Goal: Obtain resource: Download file/media

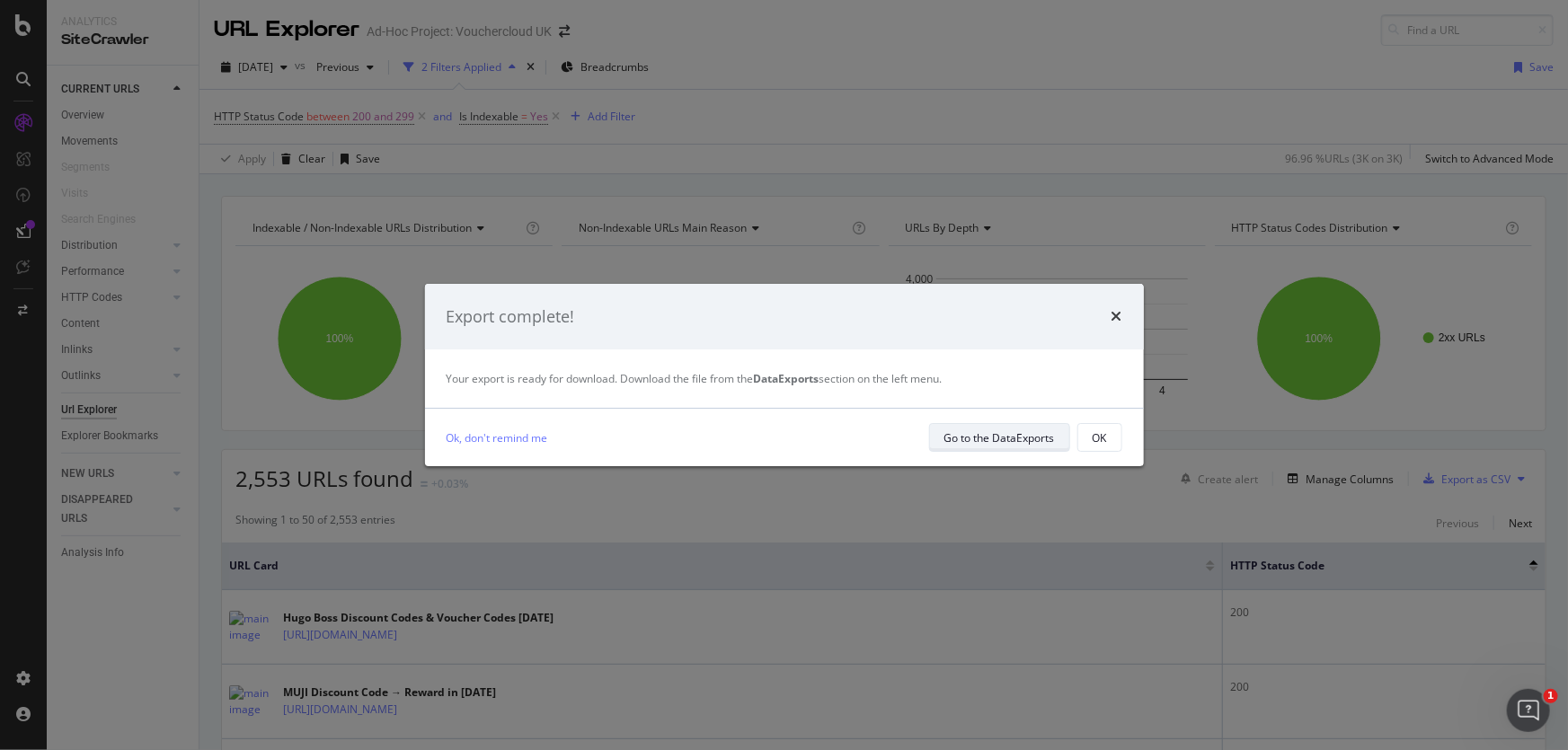
click at [1030, 439] on div "Go to the DataExports" at bounding box center [1000, 437] width 111 height 15
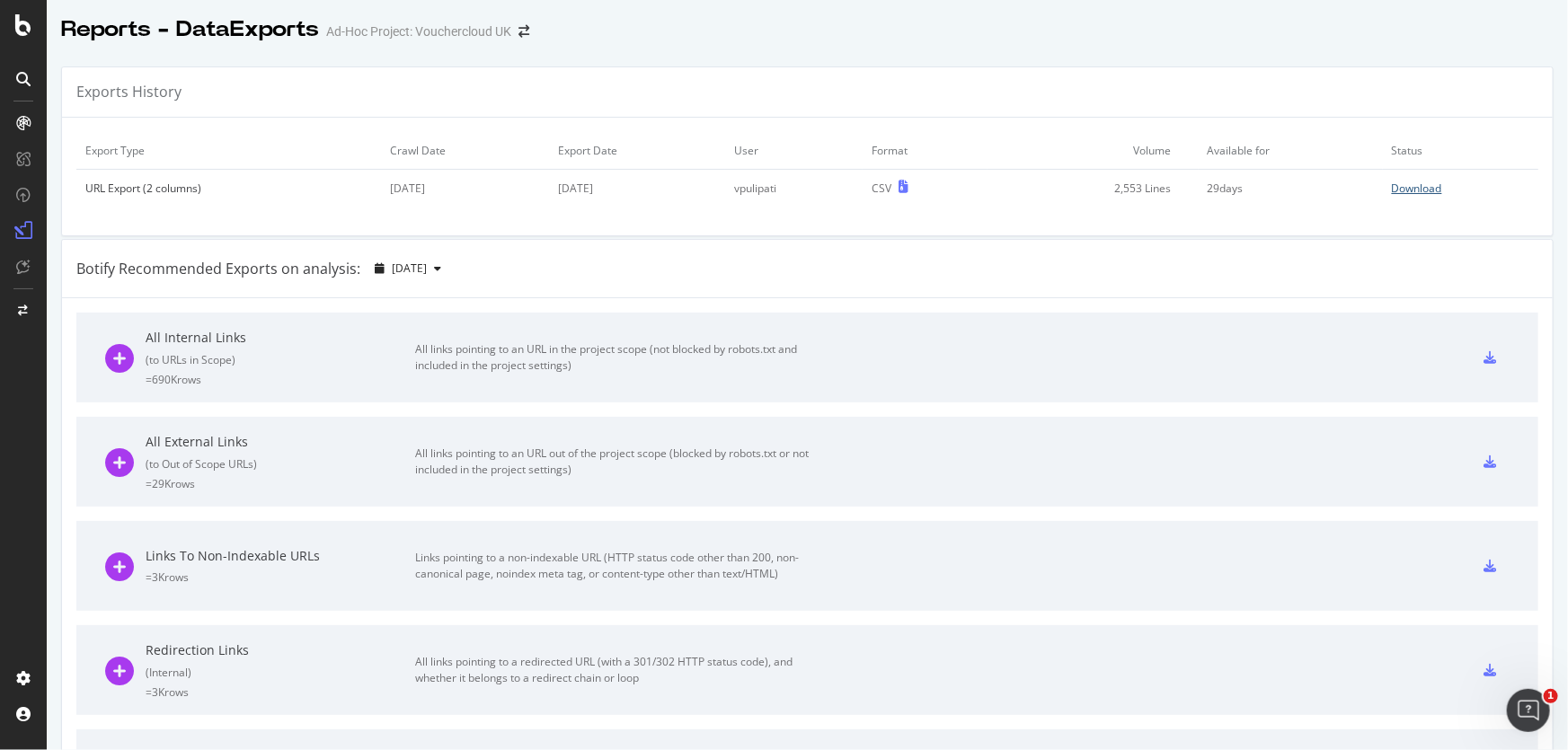
click at [1418, 195] on div "Download" at bounding box center [1416, 188] width 50 height 15
click at [77, 162] on div "SiteCrawler" at bounding box center [98, 166] width 64 height 18
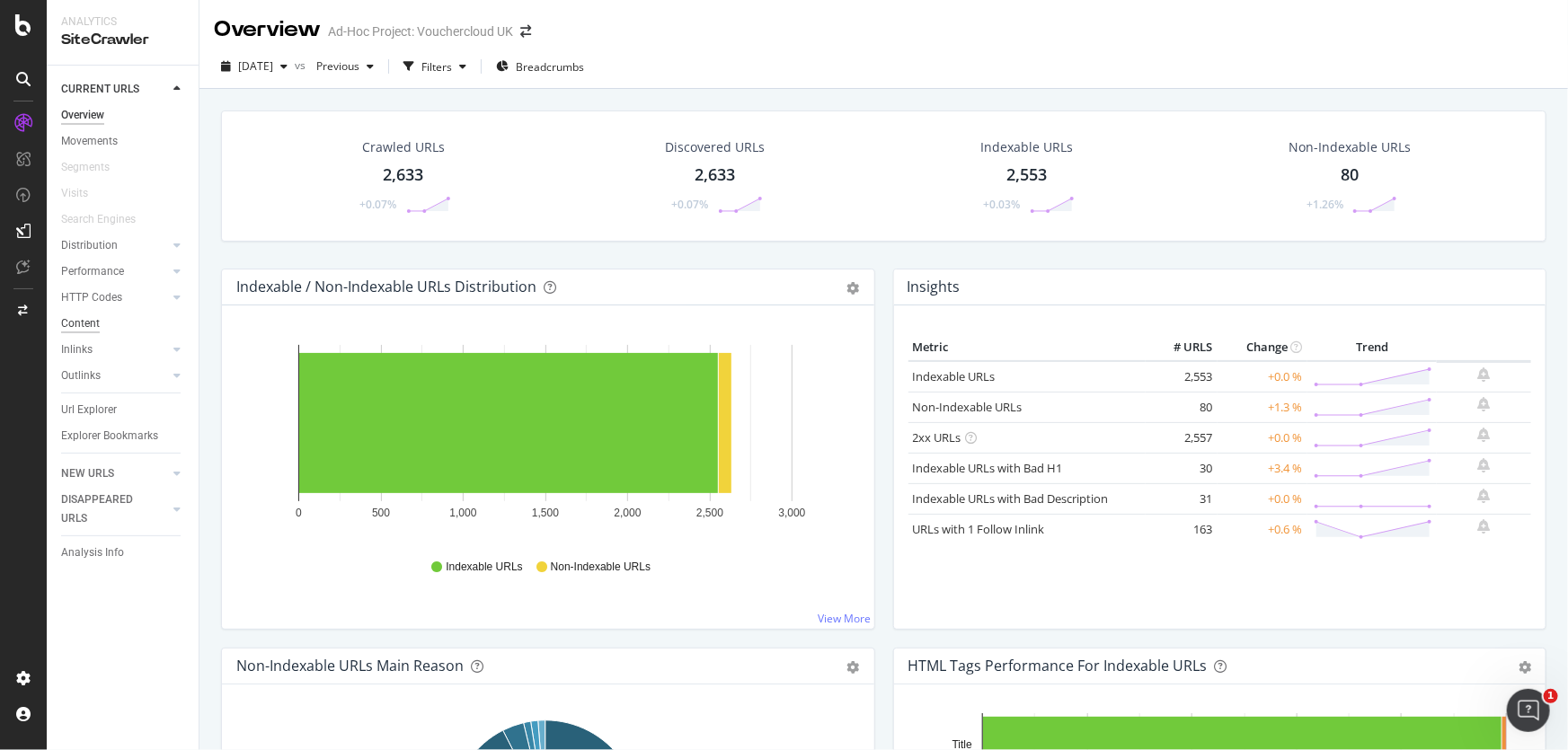
click at [86, 317] on div "Content" at bounding box center [80, 324] width 38 height 19
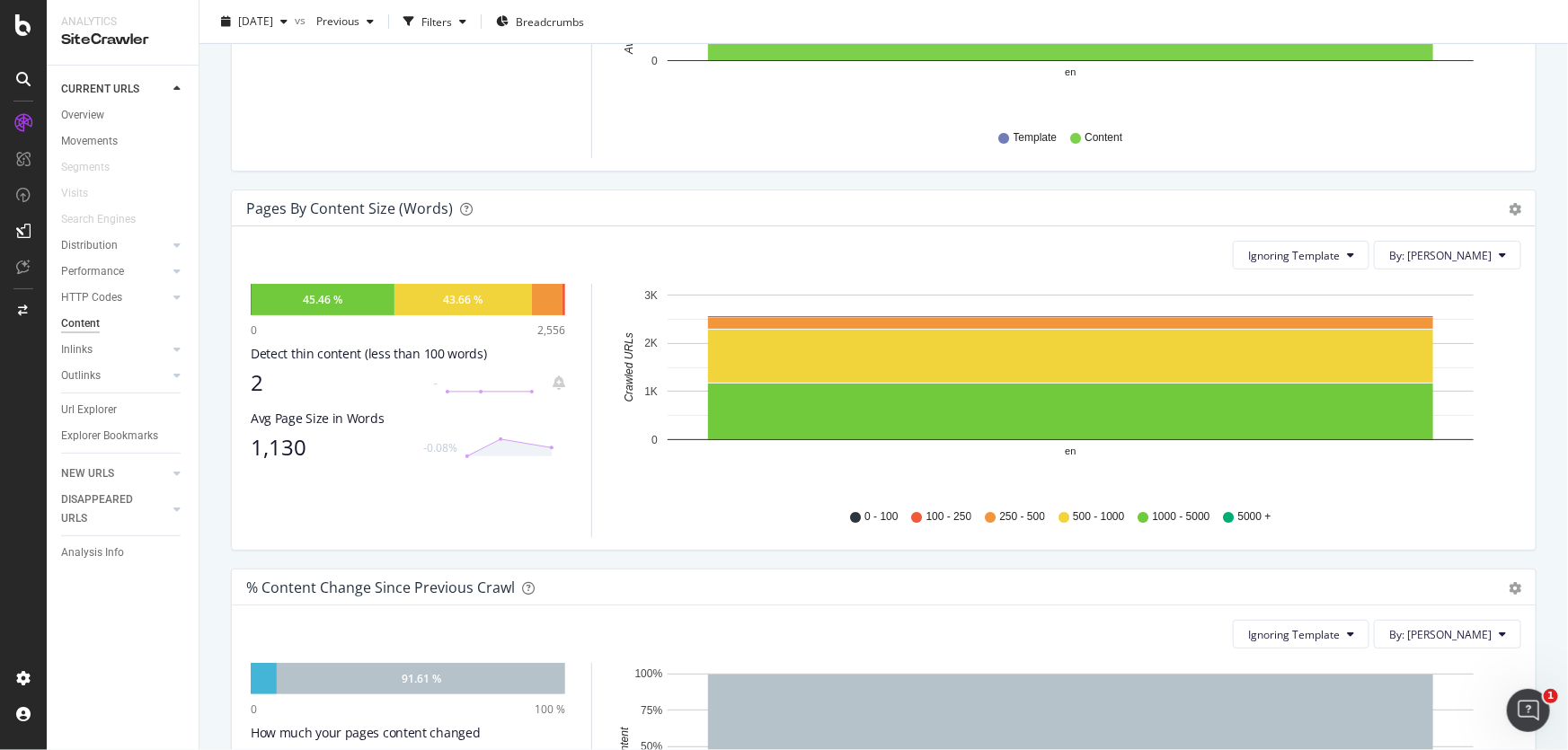
scroll to position [489, 0]
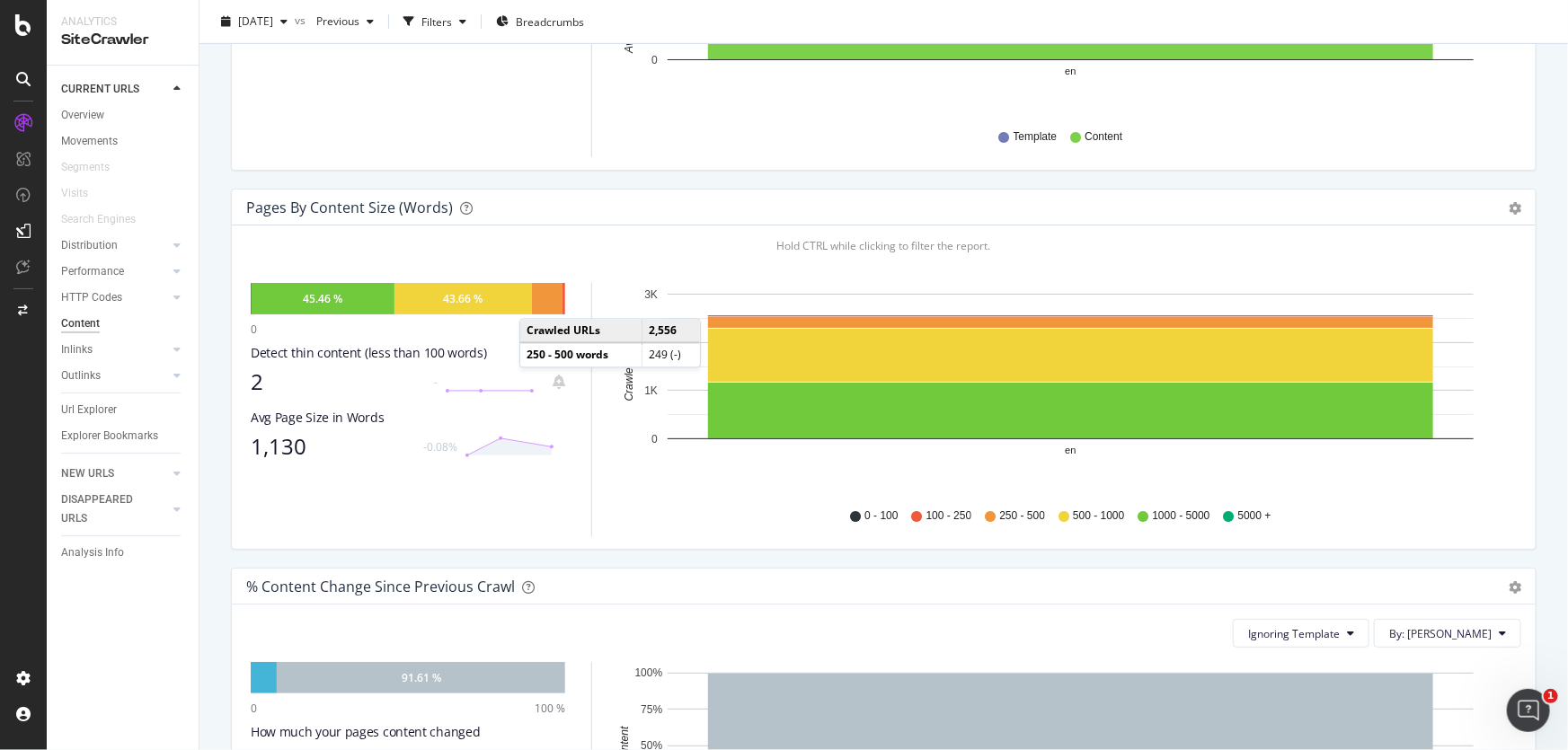
click at [538, 300] on div at bounding box center [548, 298] width 31 height 32
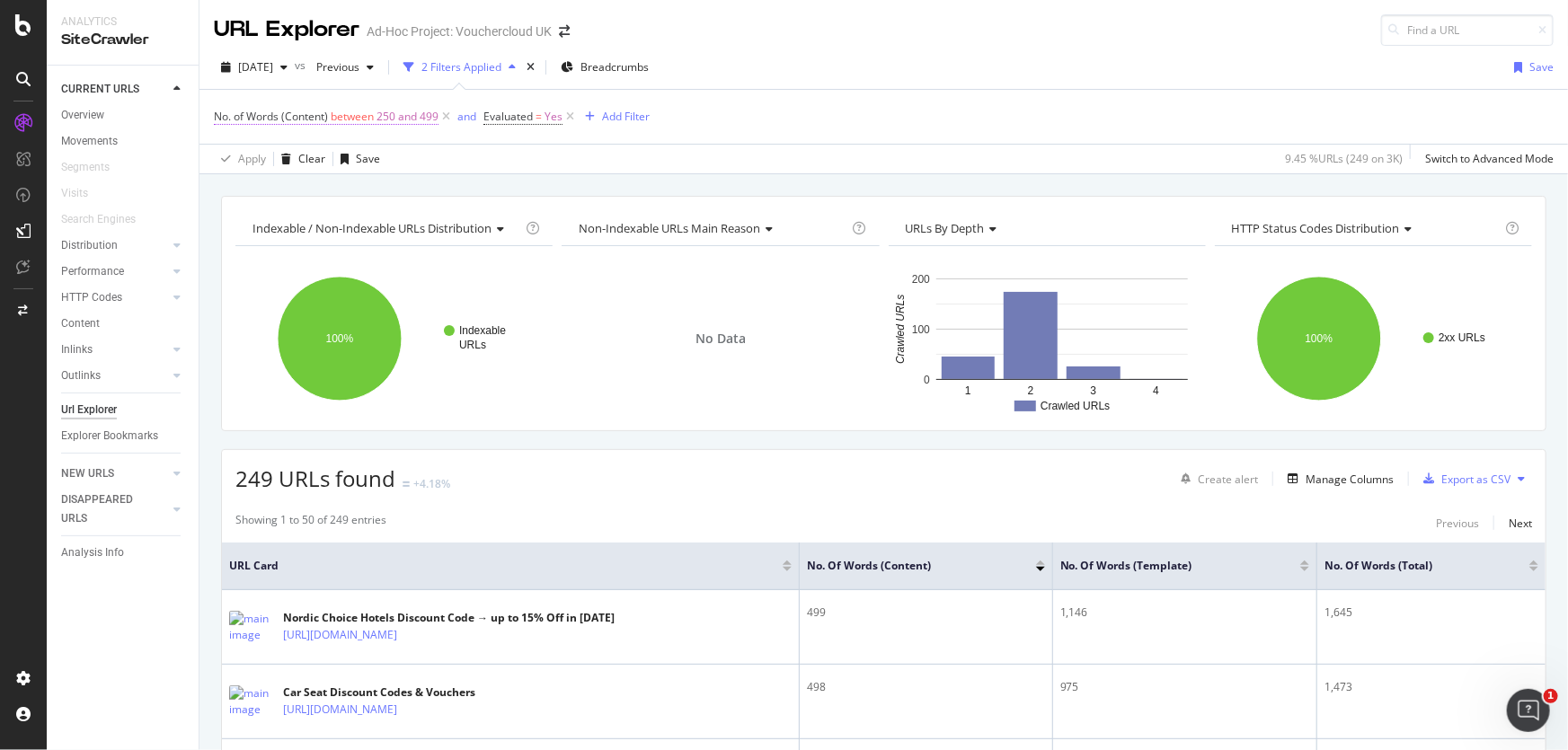
click at [396, 117] on span "250 and 499" at bounding box center [407, 117] width 62 height 25
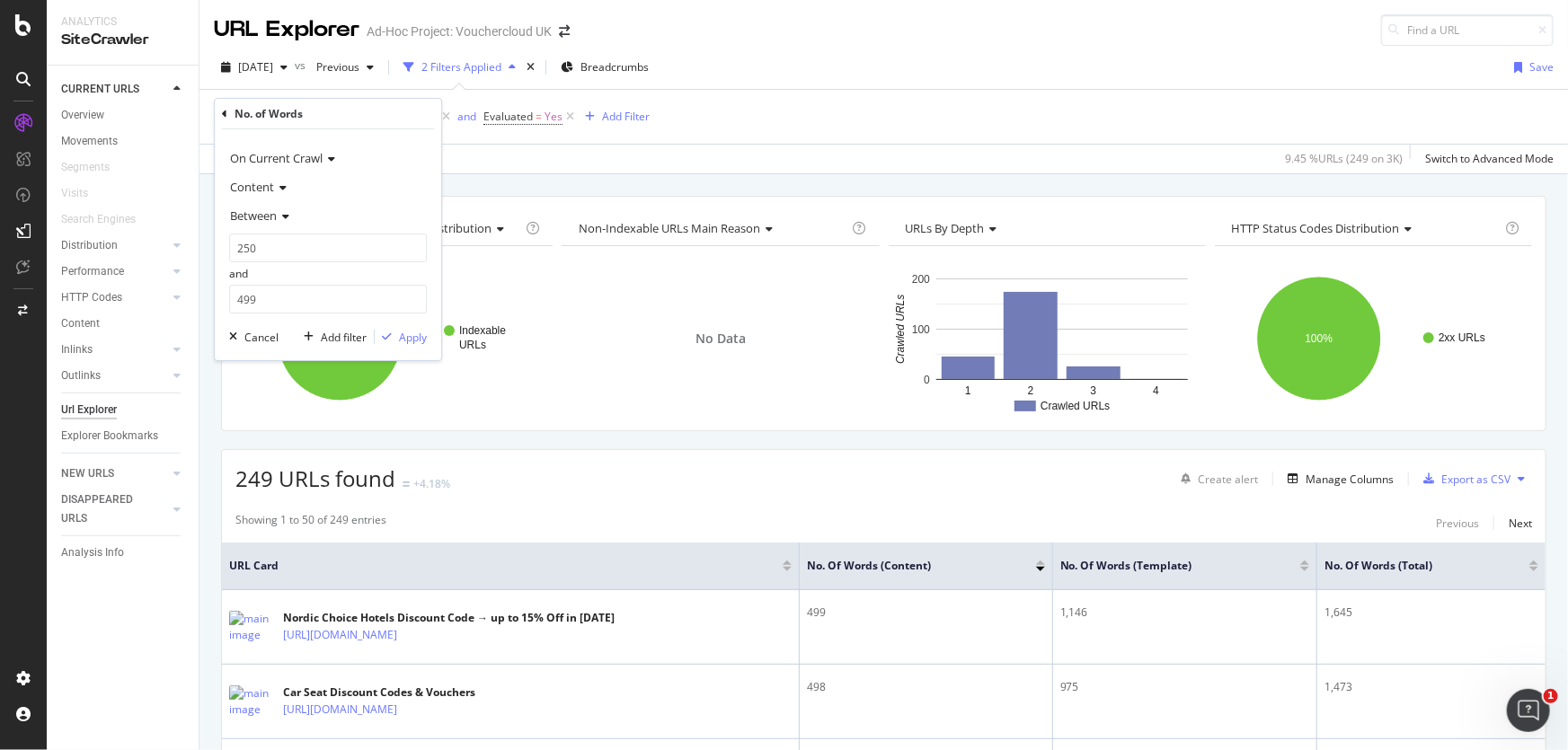
click at [256, 222] on span "Between" at bounding box center [253, 215] width 46 height 16
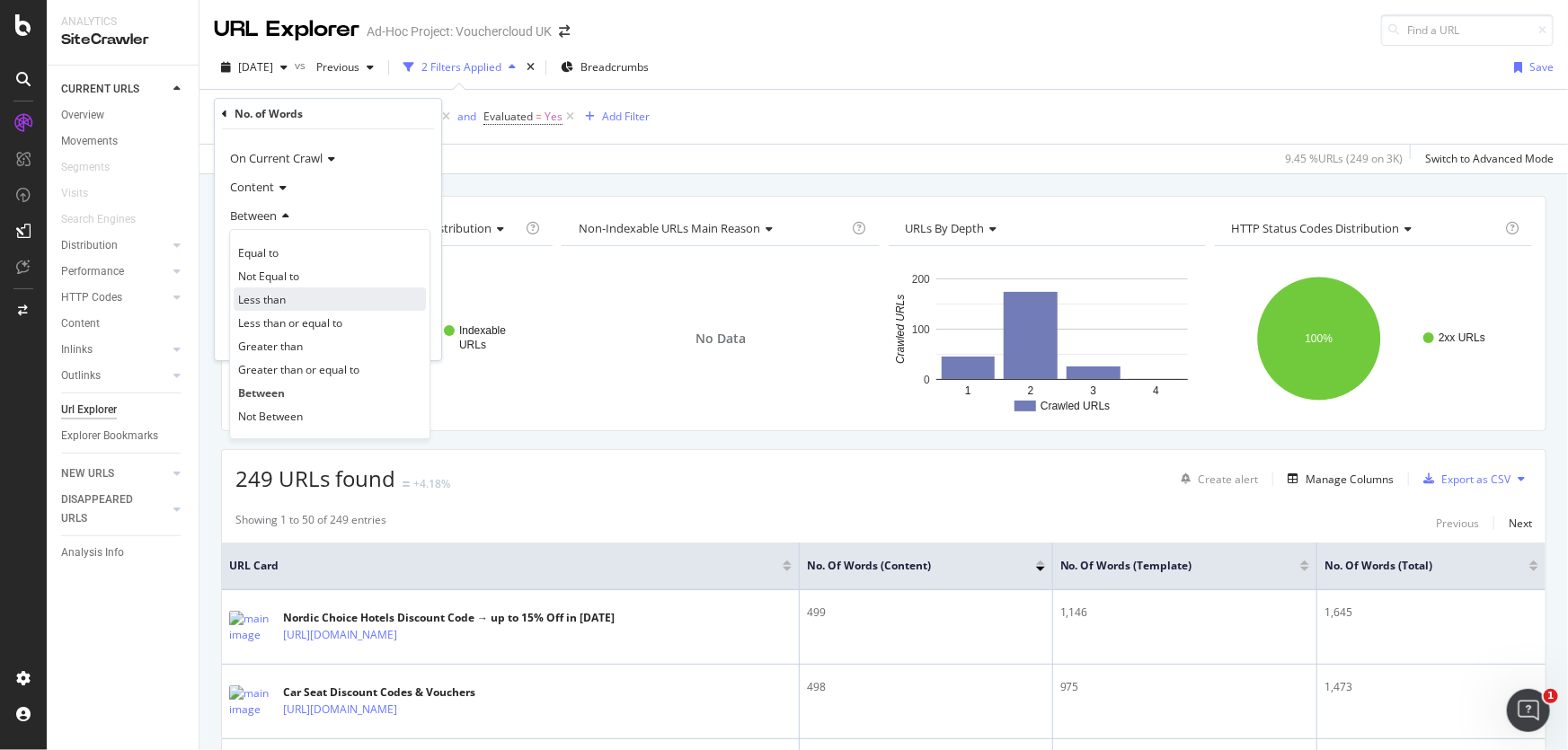
click at [293, 303] on div "Less than" at bounding box center [329, 299] width 192 height 24
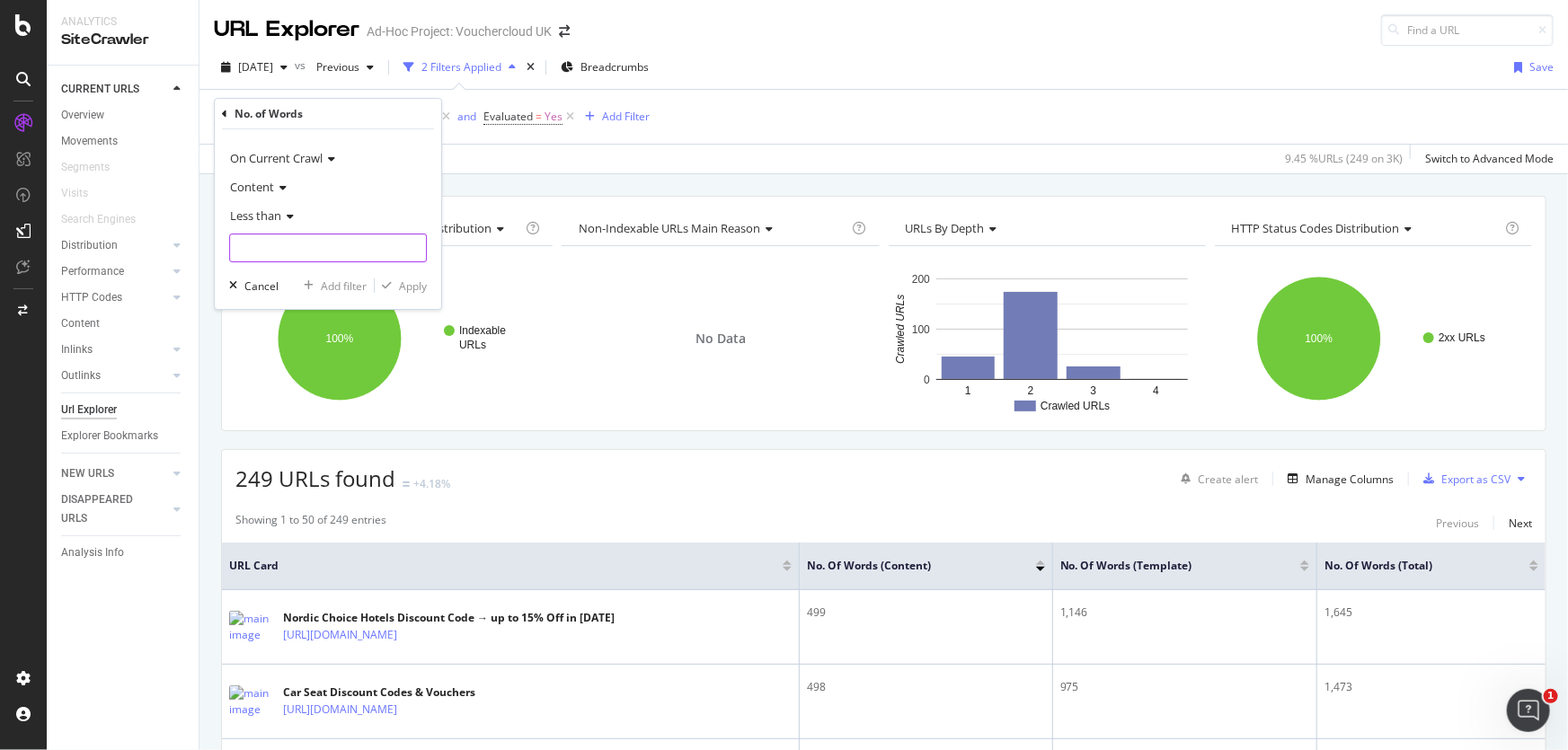
click at [280, 244] on input "number" at bounding box center [327, 248] width 197 height 29
type input "300"
click at [419, 284] on div "Apply" at bounding box center [413, 285] width 28 height 15
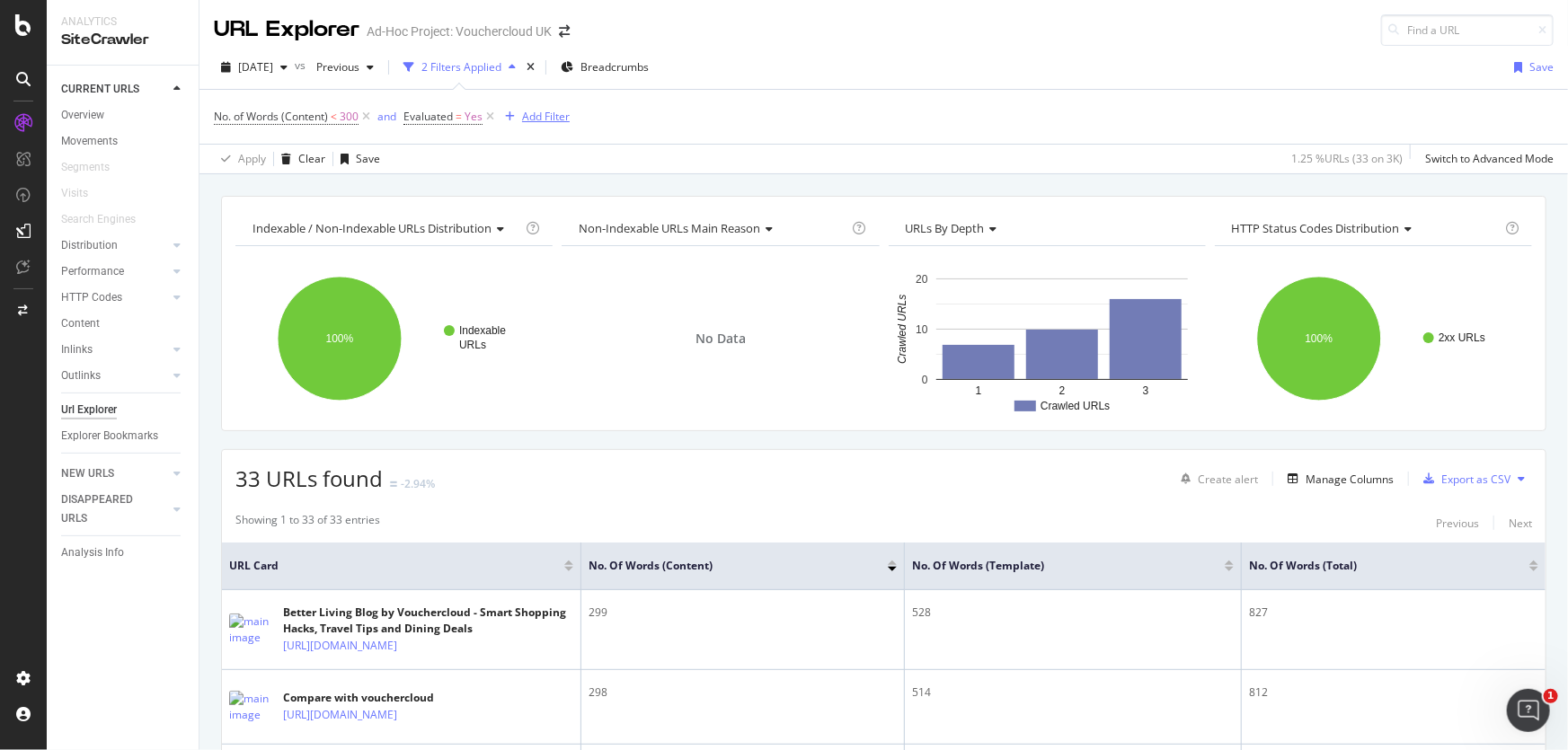
click at [523, 107] on div "Add Filter" at bounding box center [533, 117] width 72 height 20
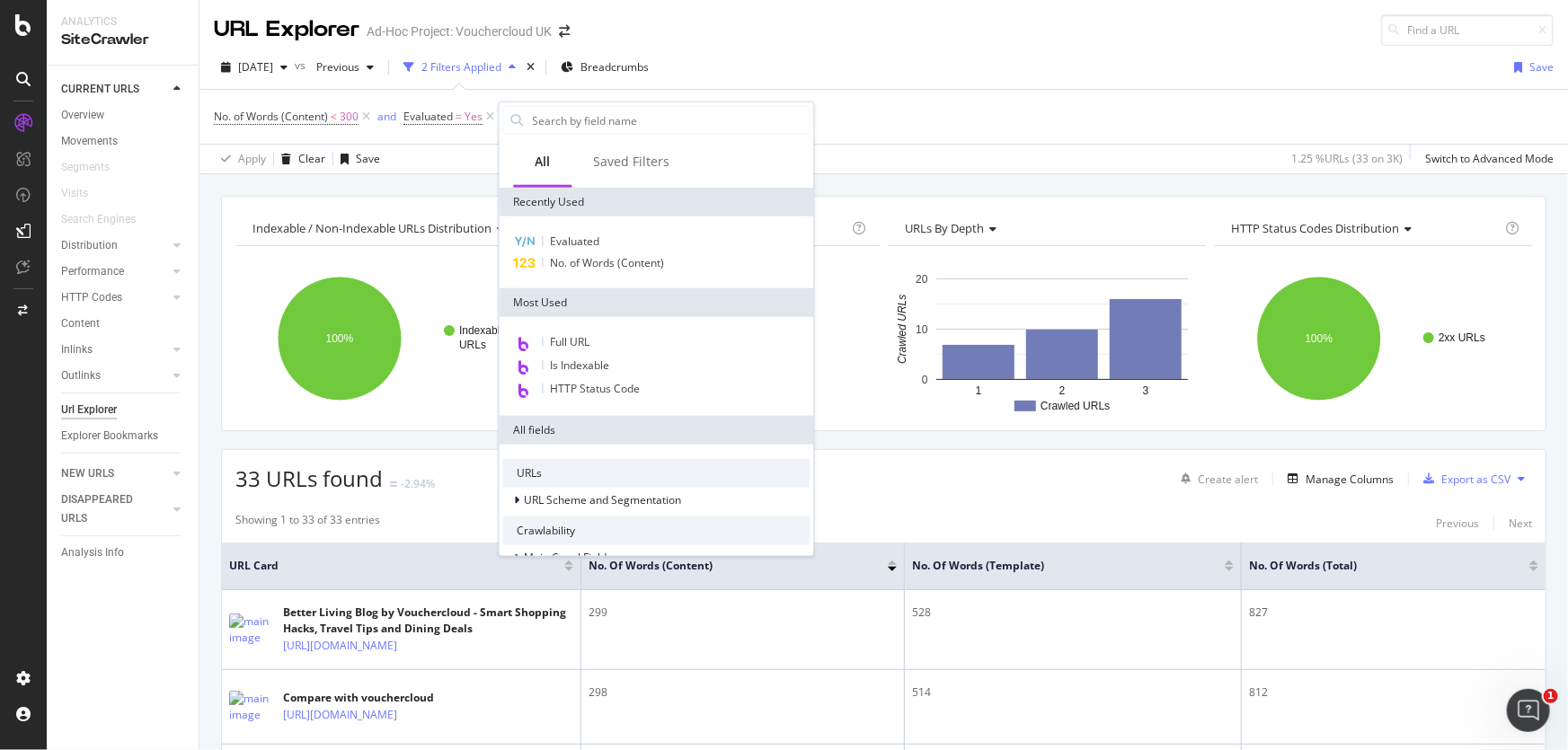
click at [874, 109] on div "No. of Words (Content) < 300 and Evaluated = Yes Add Filter" at bounding box center [883, 116] width 1340 height 54
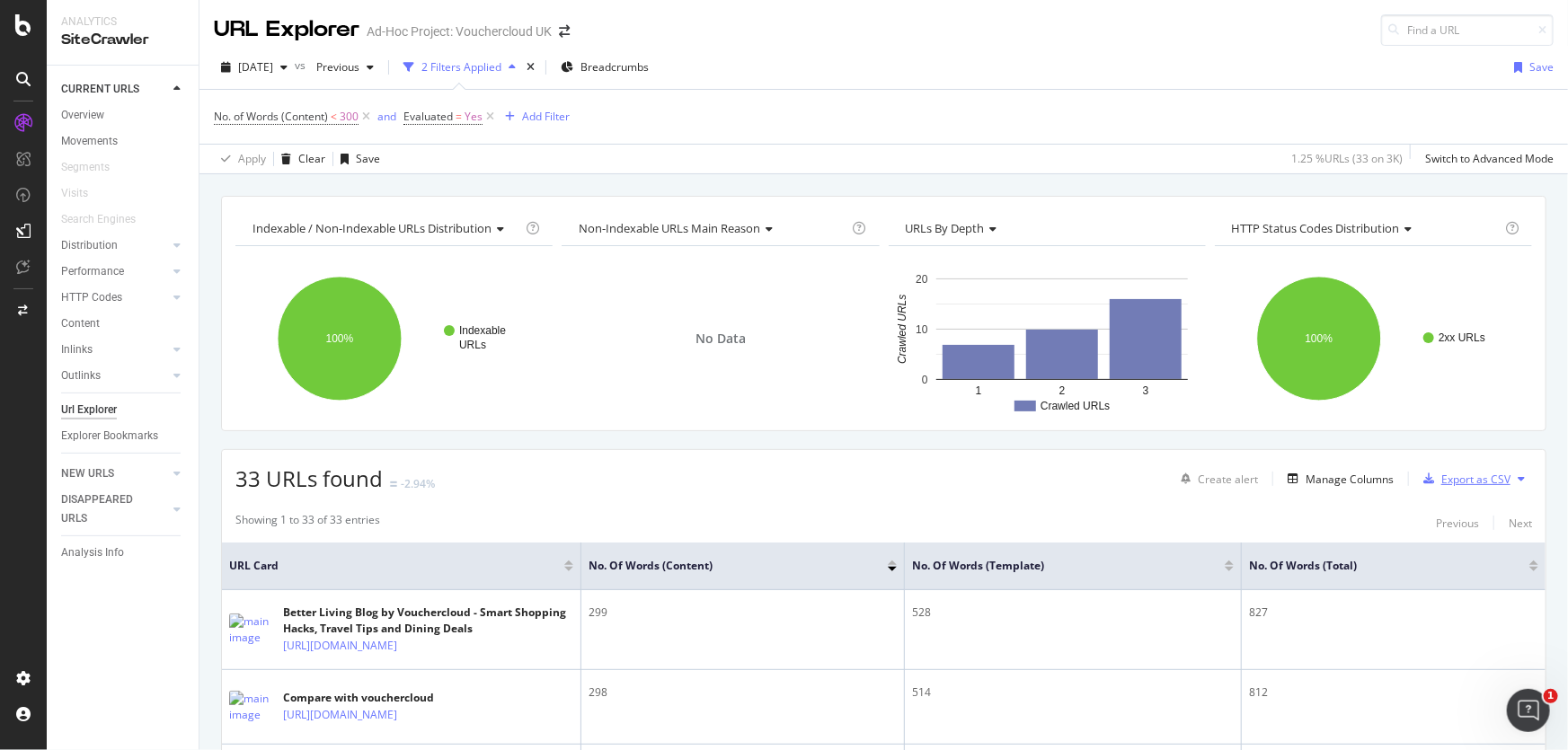
click at [1462, 472] on div "Export as CSV" at bounding box center [1476, 479] width 69 height 15
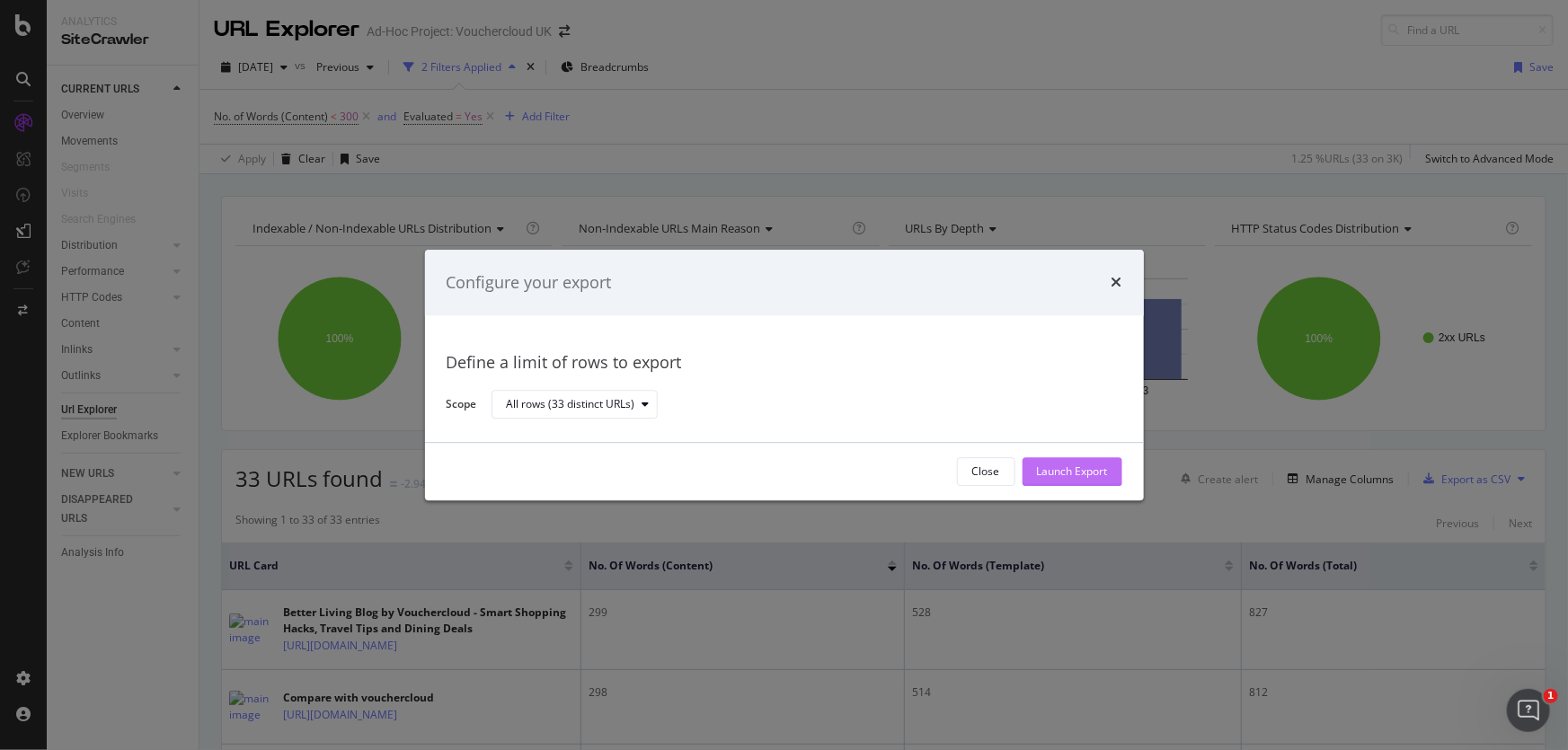
click at [1042, 475] on div "Launch Export" at bounding box center [1072, 472] width 71 height 15
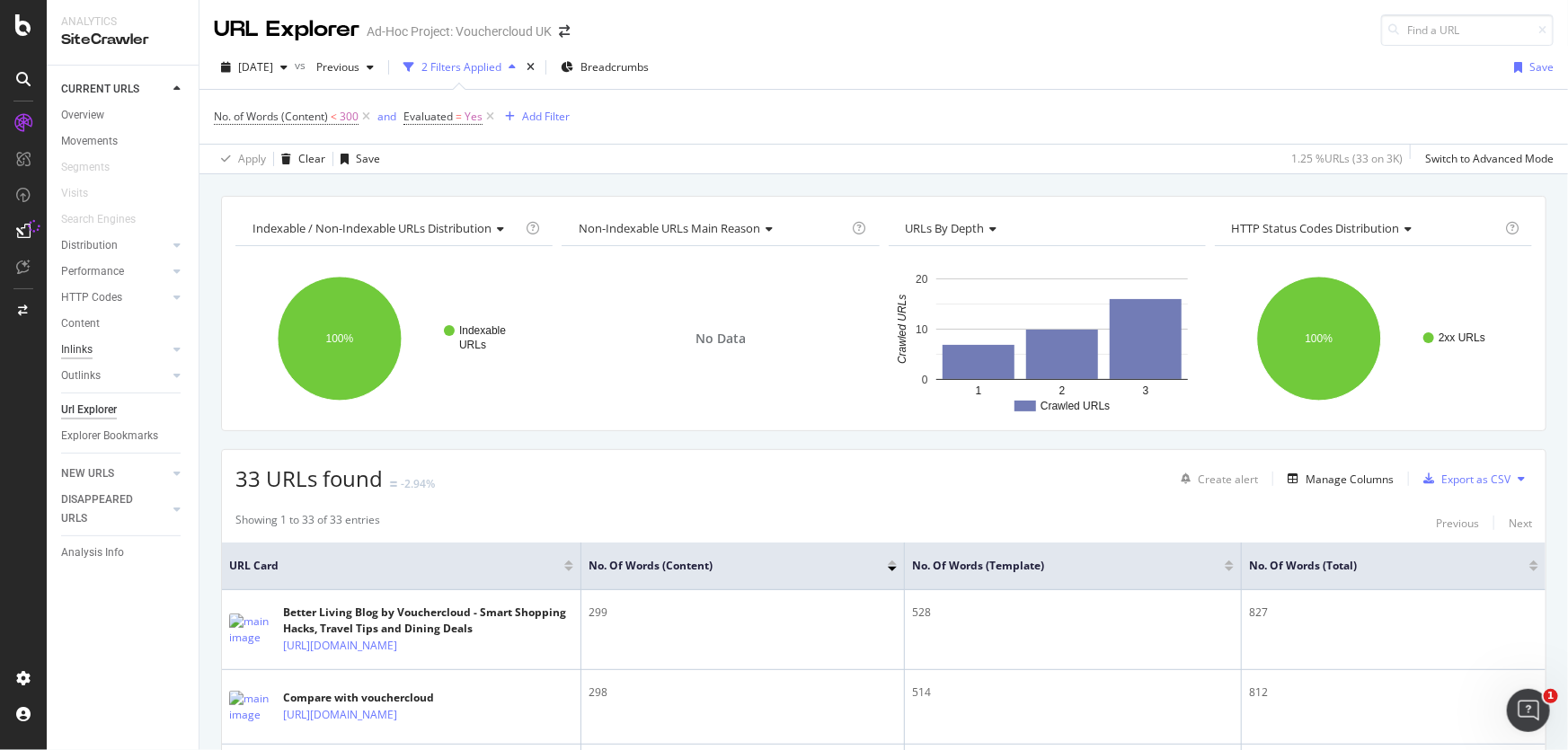
click at [87, 355] on div "Inlinks" at bounding box center [76, 349] width 32 height 19
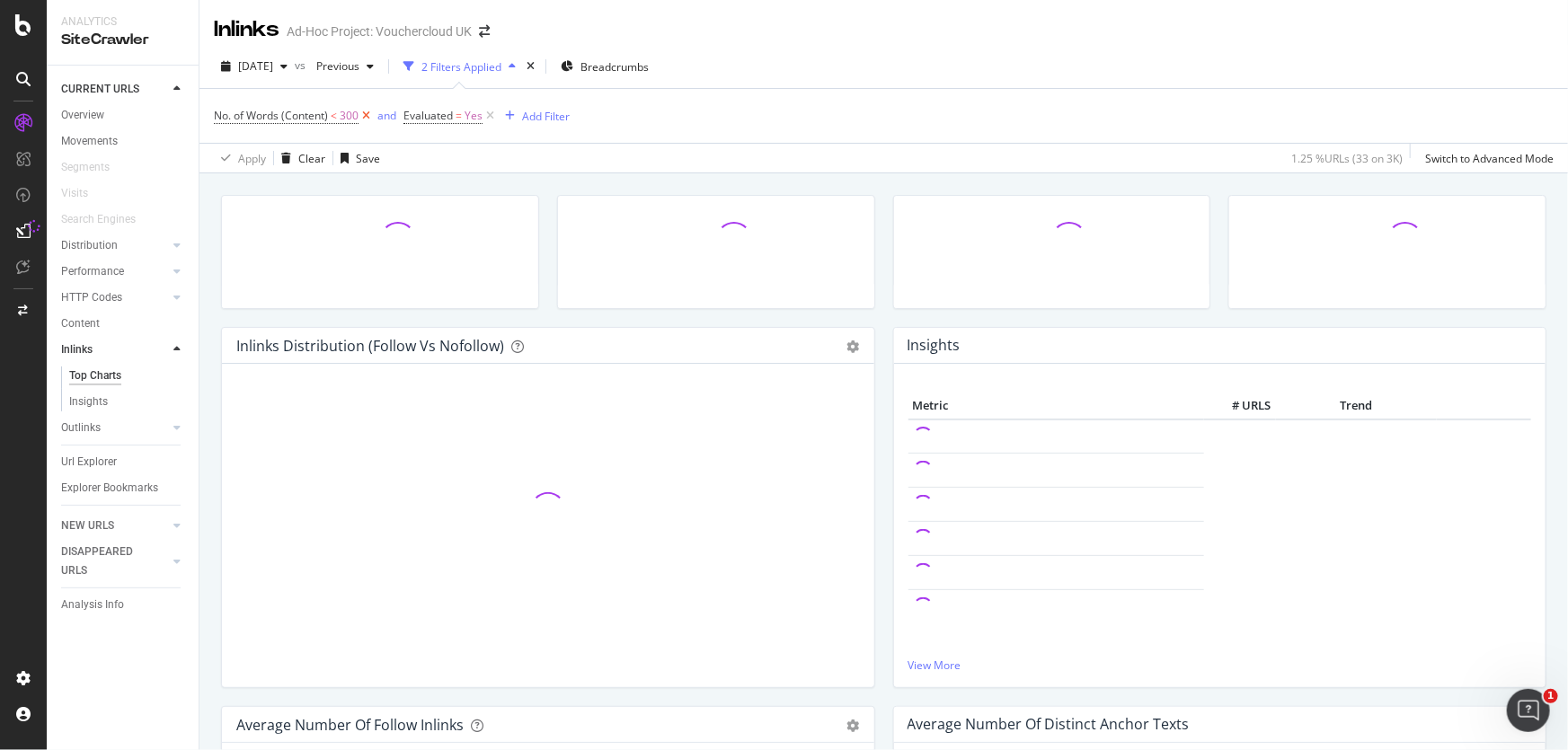
click at [365, 116] on icon at bounding box center [366, 116] width 15 height 18
click at [305, 115] on icon at bounding box center [300, 116] width 15 height 18
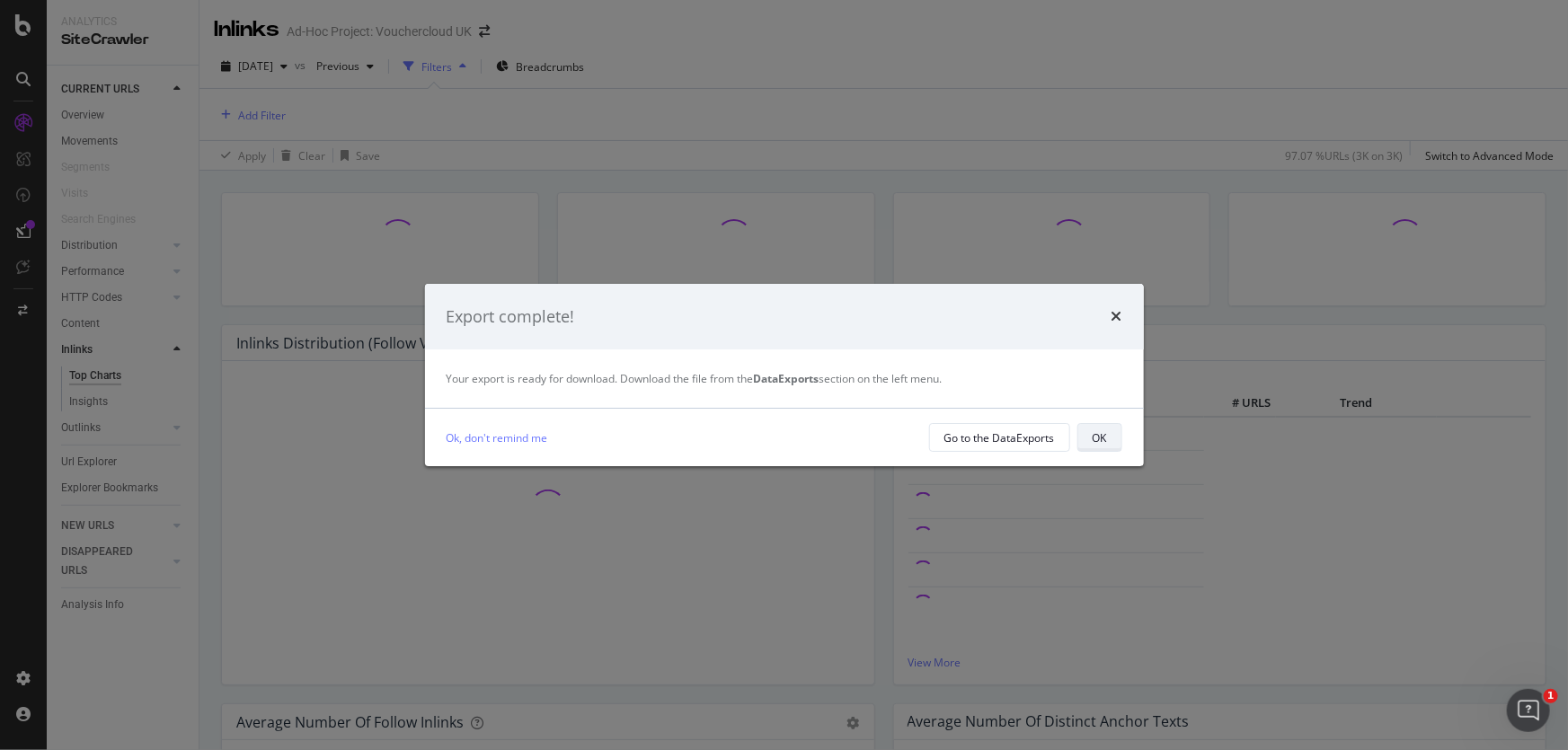
click at [1105, 440] on div "OK" at bounding box center [1100, 437] width 15 height 15
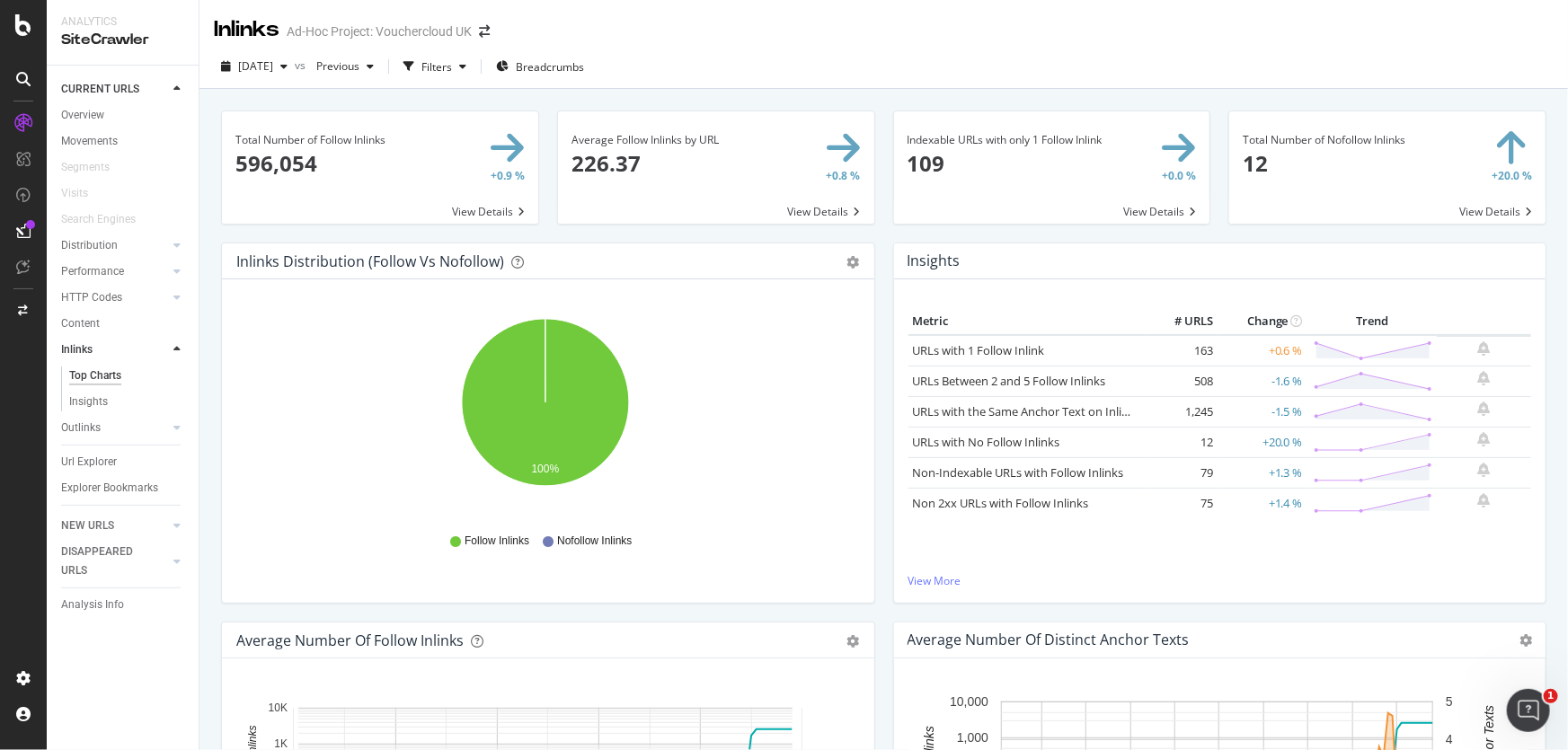
click at [1105, 151] on span at bounding box center [1052, 166] width 317 height 112
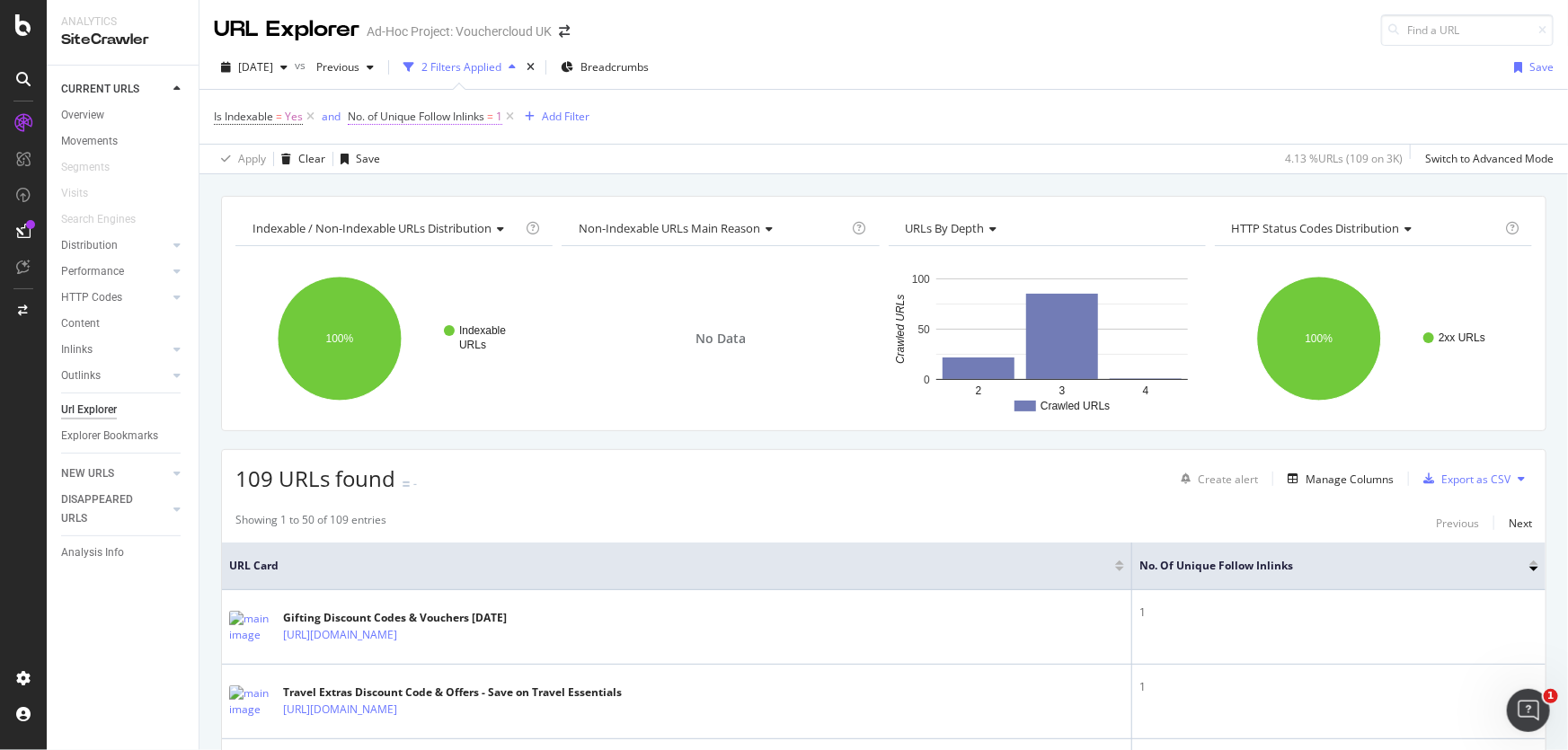
click at [425, 116] on span "No. of Unique Follow Inlinks" at bounding box center [416, 116] width 136 height 15
click at [409, 206] on div "Equal to" at bounding box center [461, 215] width 197 height 29
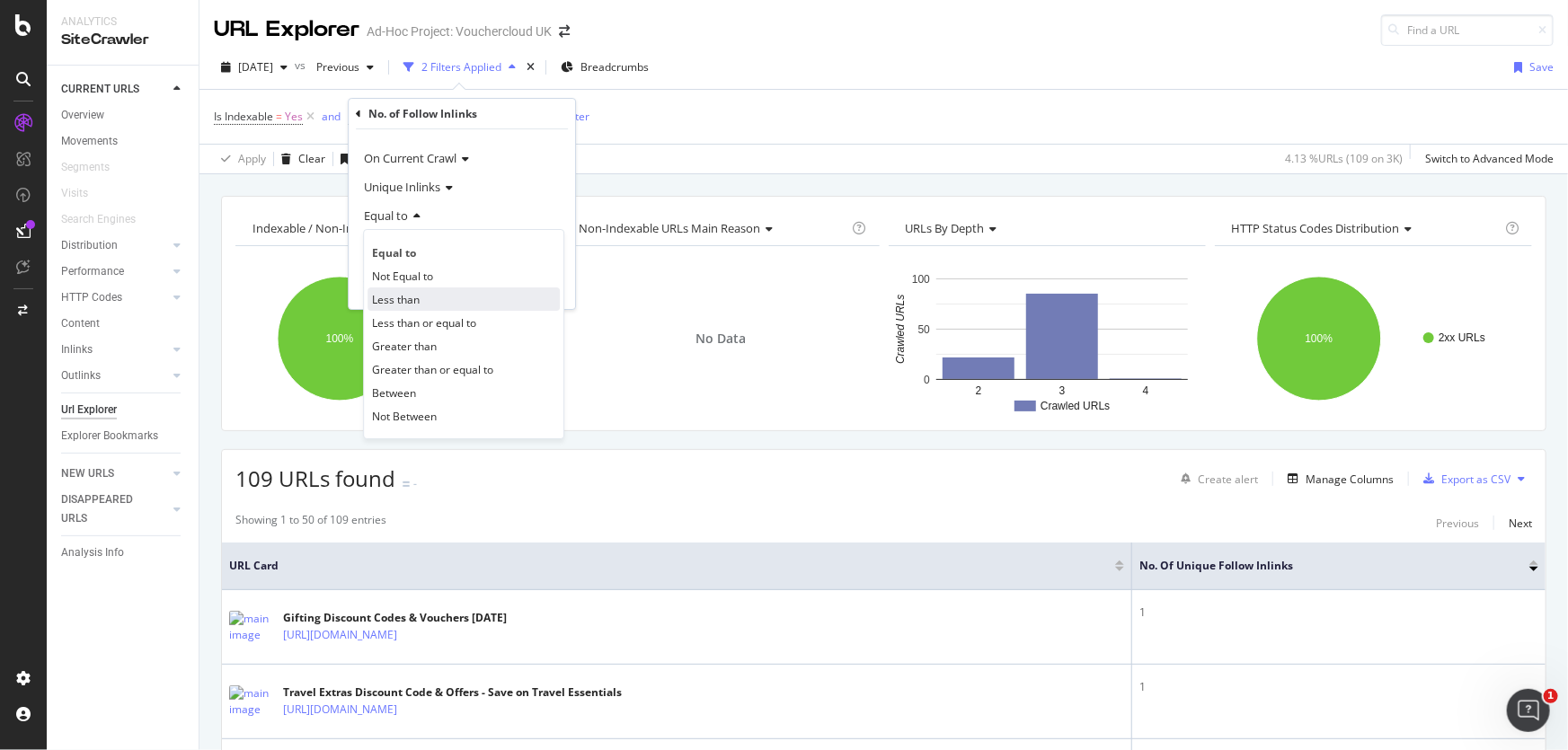
click at [426, 306] on div "Less than" at bounding box center [463, 299] width 192 height 24
click at [417, 247] on input "1" at bounding box center [461, 248] width 197 height 29
type input "5"
click at [524, 291] on div "Apply" at bounding box center [534, 285] width 52 height 16
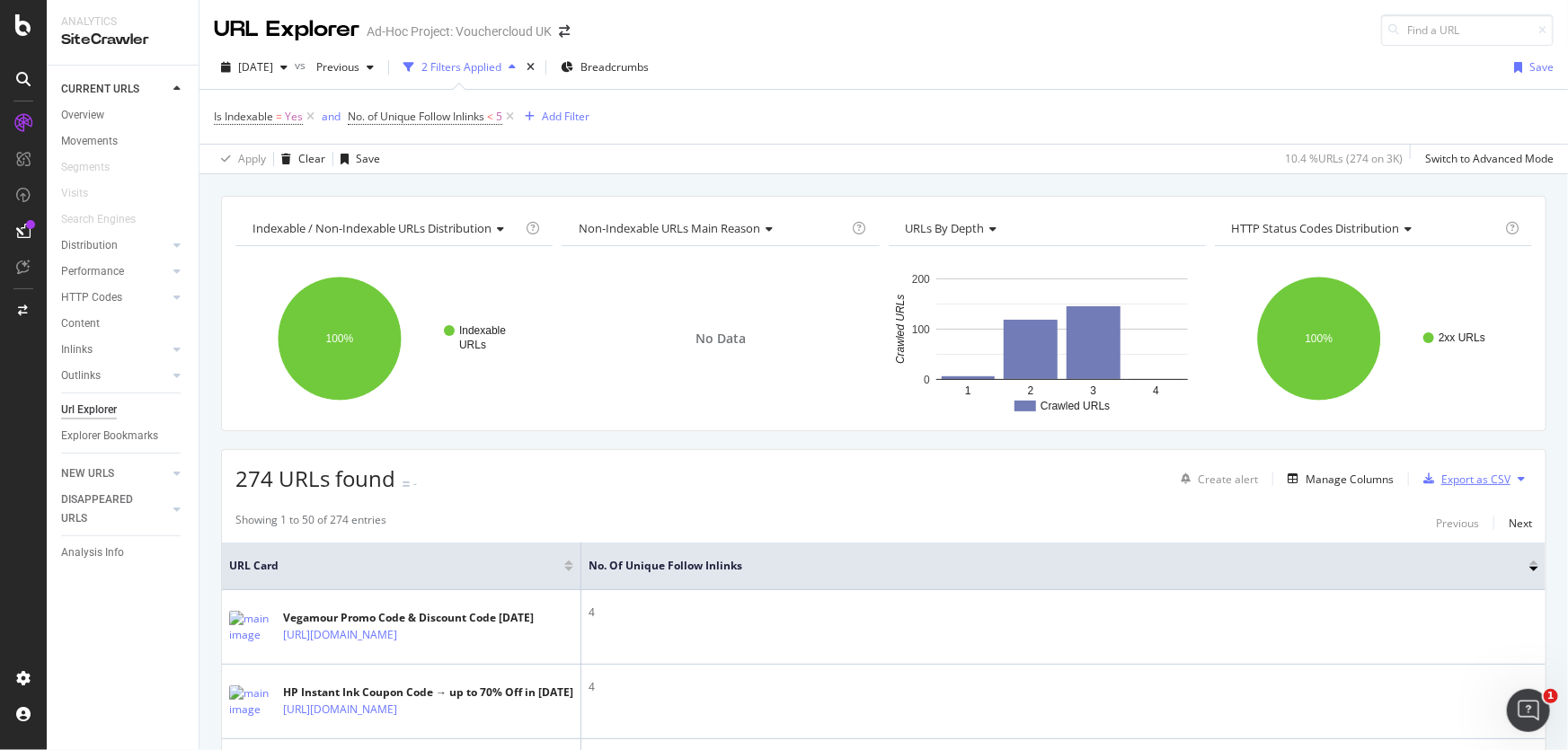
click at [1442, 482] on div "Export as CSV" at bounding box center [1476, 479] width 69 height 15
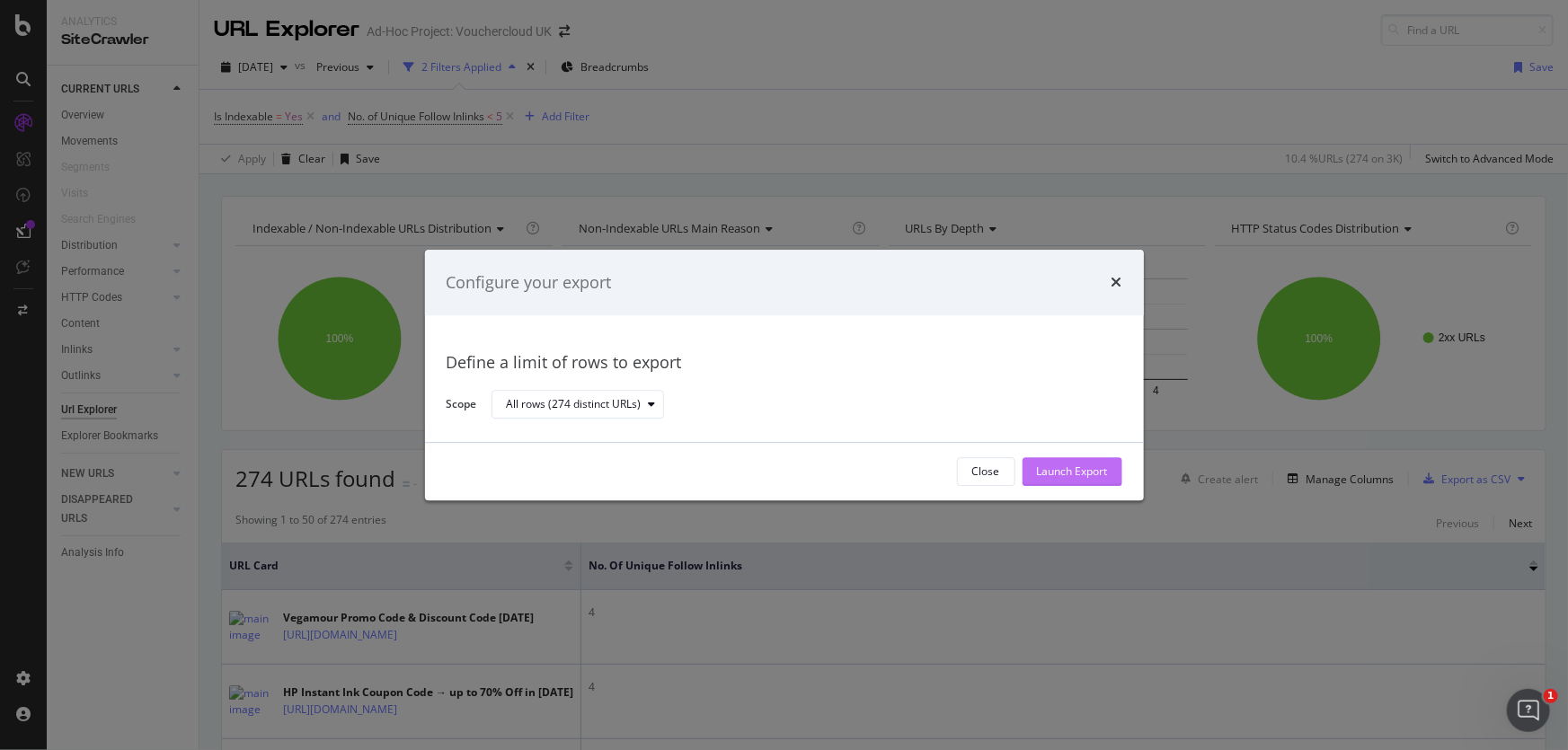
click at [1074, 474] on div "Launch Export" at bounding box center [1072, 472] width 71 height 15
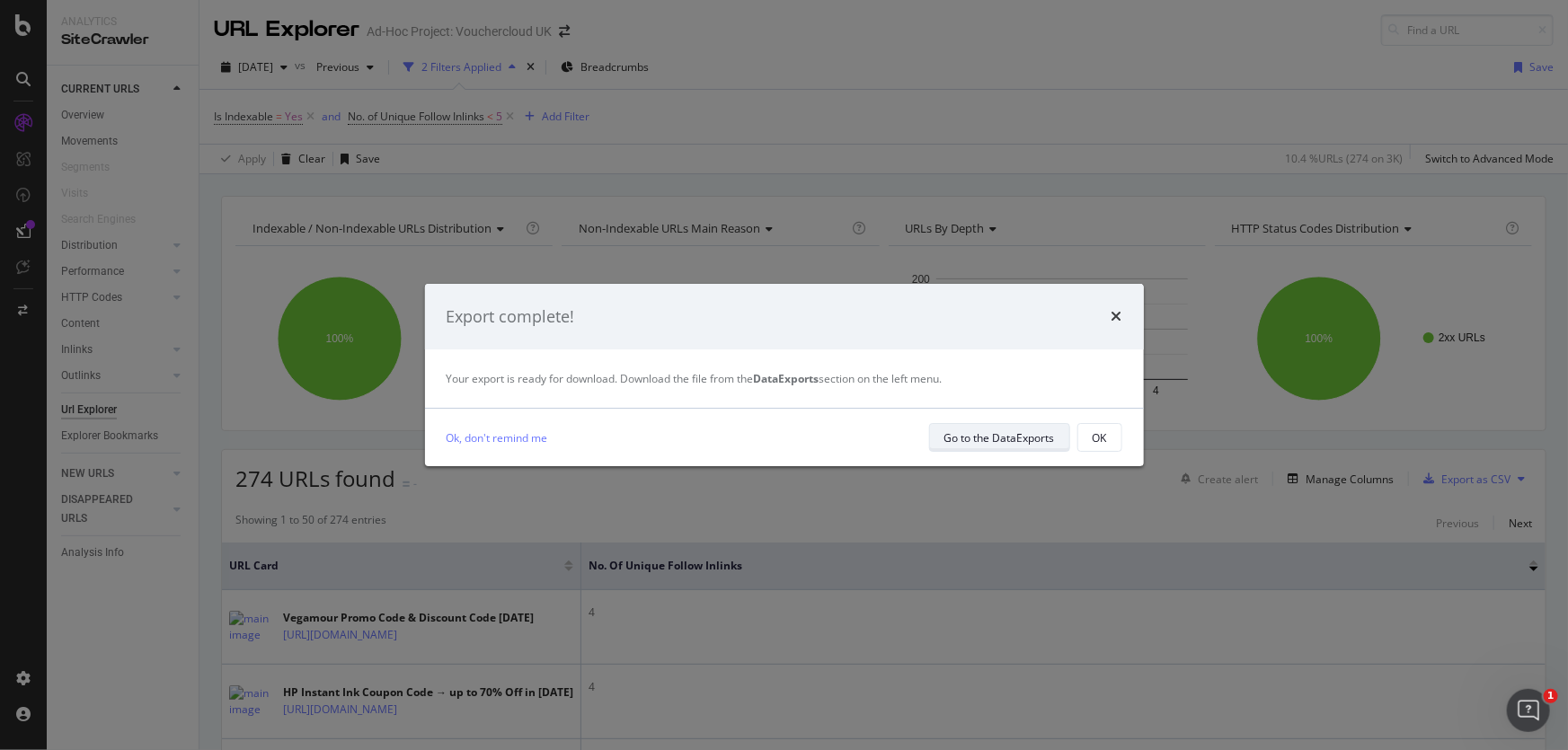
click at [972, 444] on div "Go to the DataExports" at bounding box center [1000, 437] width 111 height 15
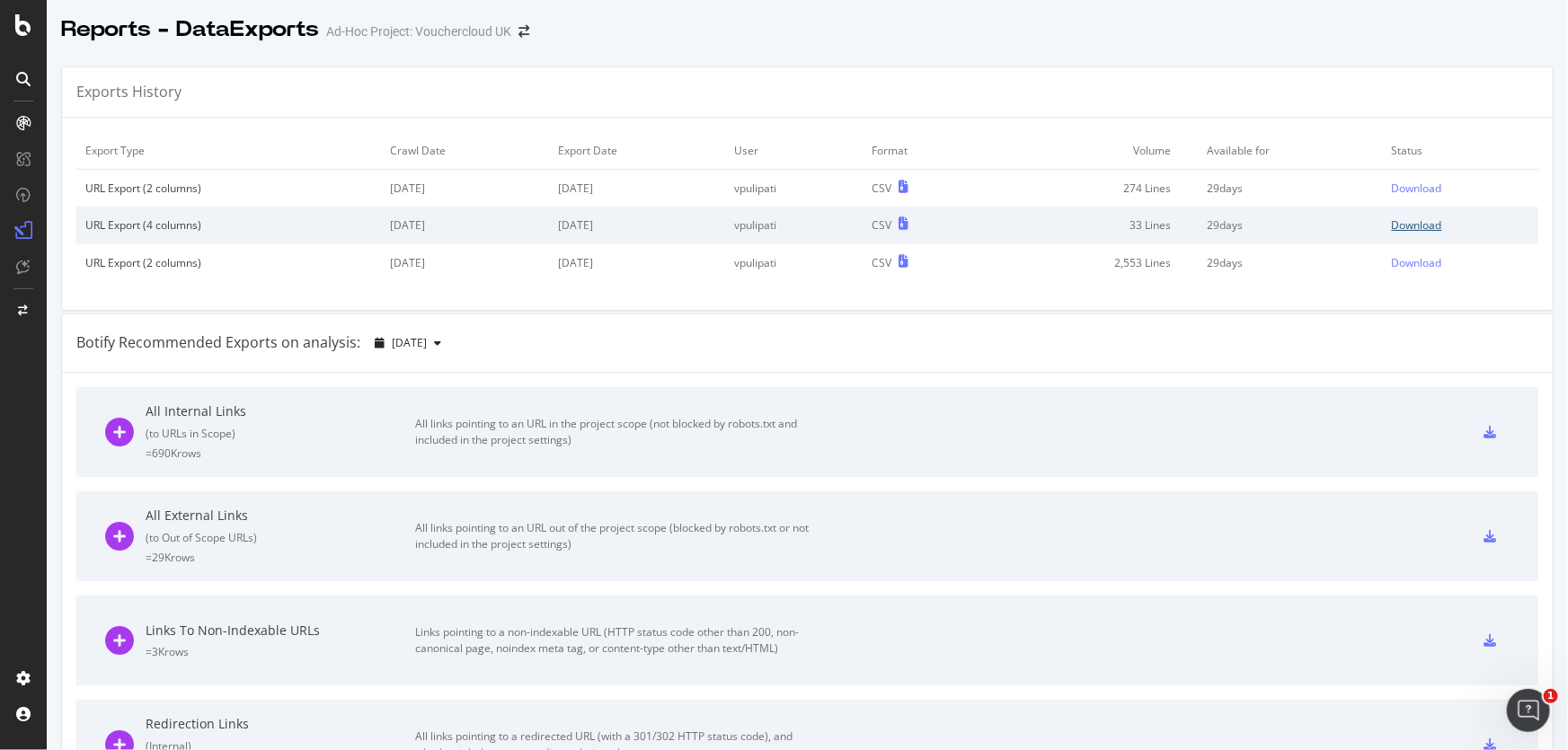
click at [1392, 223] on div "Download" at bounding box center [1416, 225] width 50 height 15
click at [1394, 188] on div "Download" at bounding box center [1416, 188] width 50 height 15
